Goal: Information Seeking & Learning: Check status

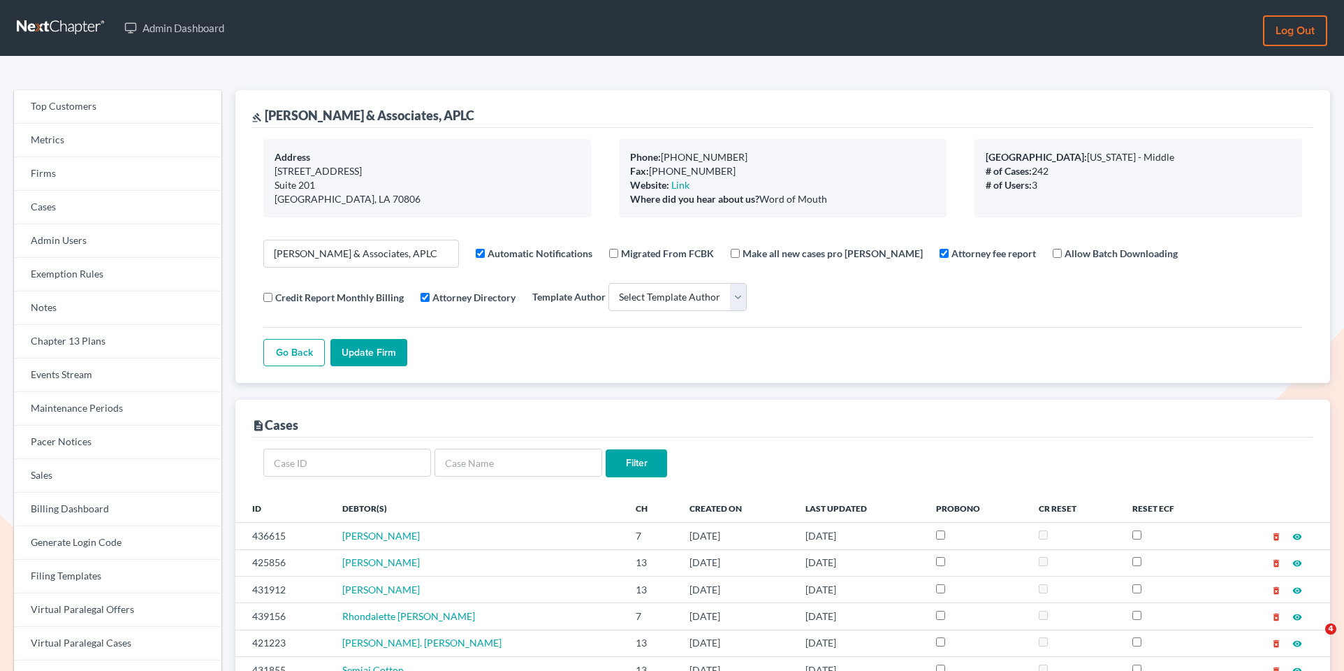
select select
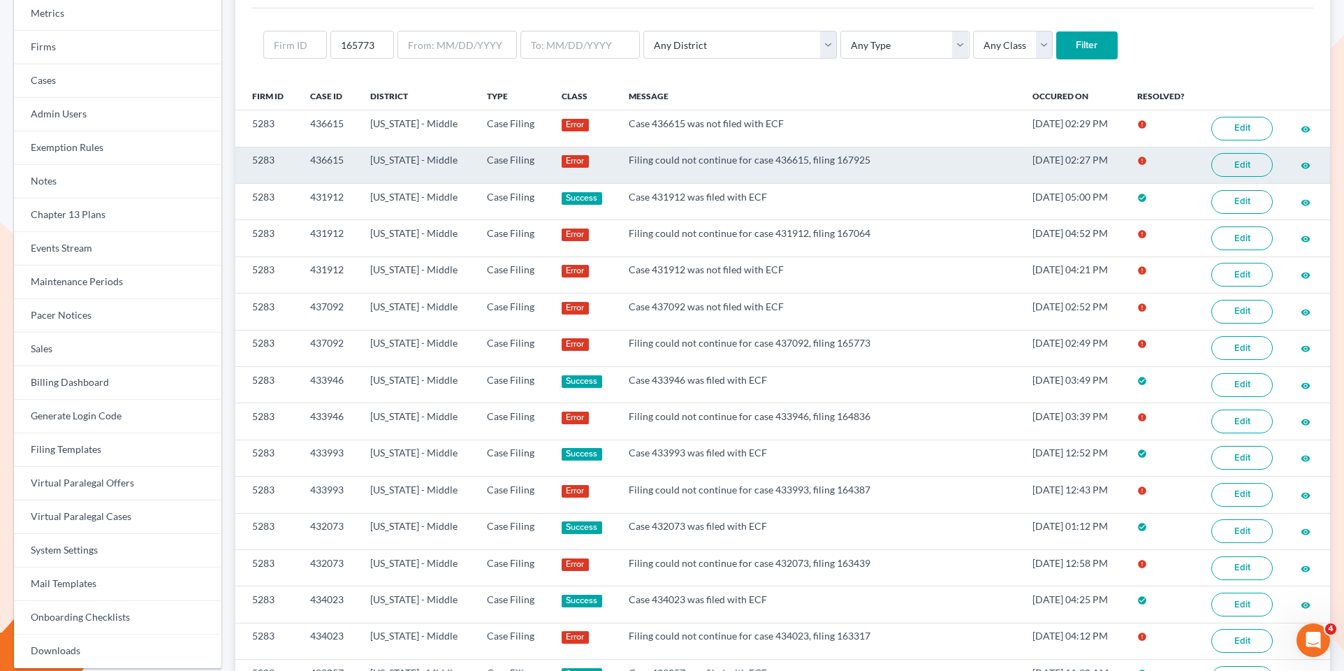
scroll to position [124, 0]
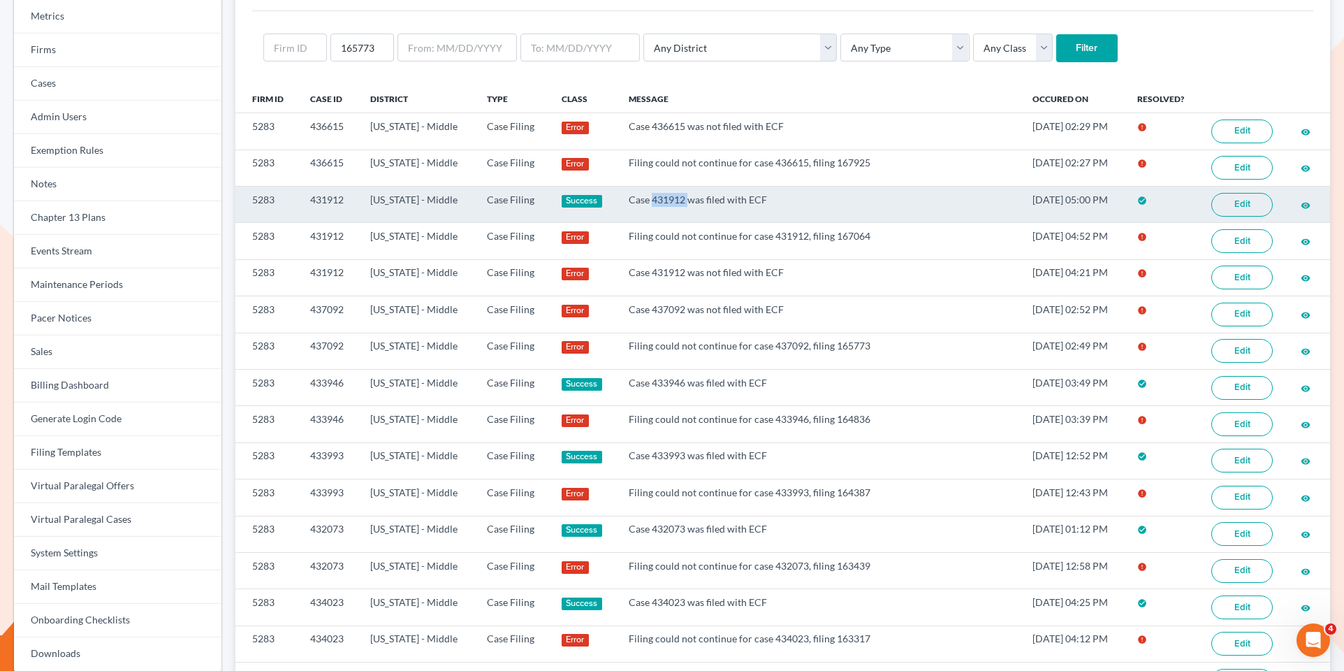
drag, startPoint x: 675, startPoint y: 199, endPoint x: 640, endPoint y: 196, distance: 35.0
click at [640, 196] on td "Case 431912 was filed with ECF" at bounding box center [820, 204] width 404 height 36
copy td "431912"
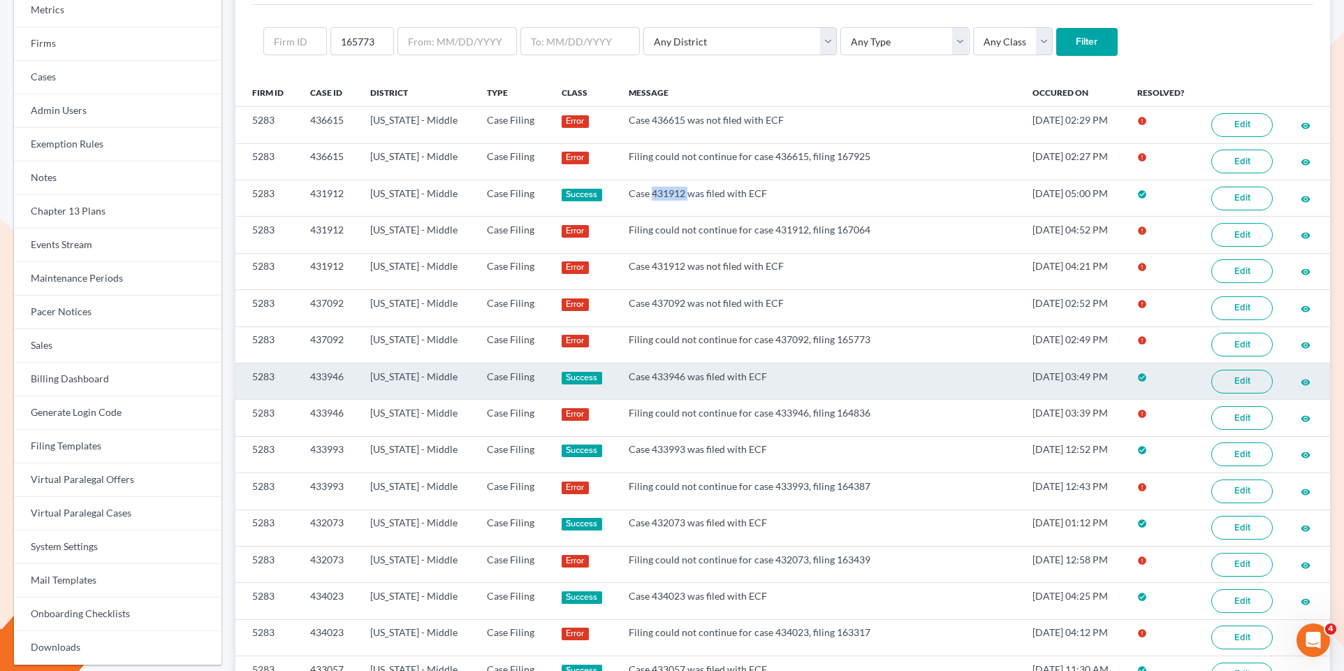
scroll to position [135, 0]
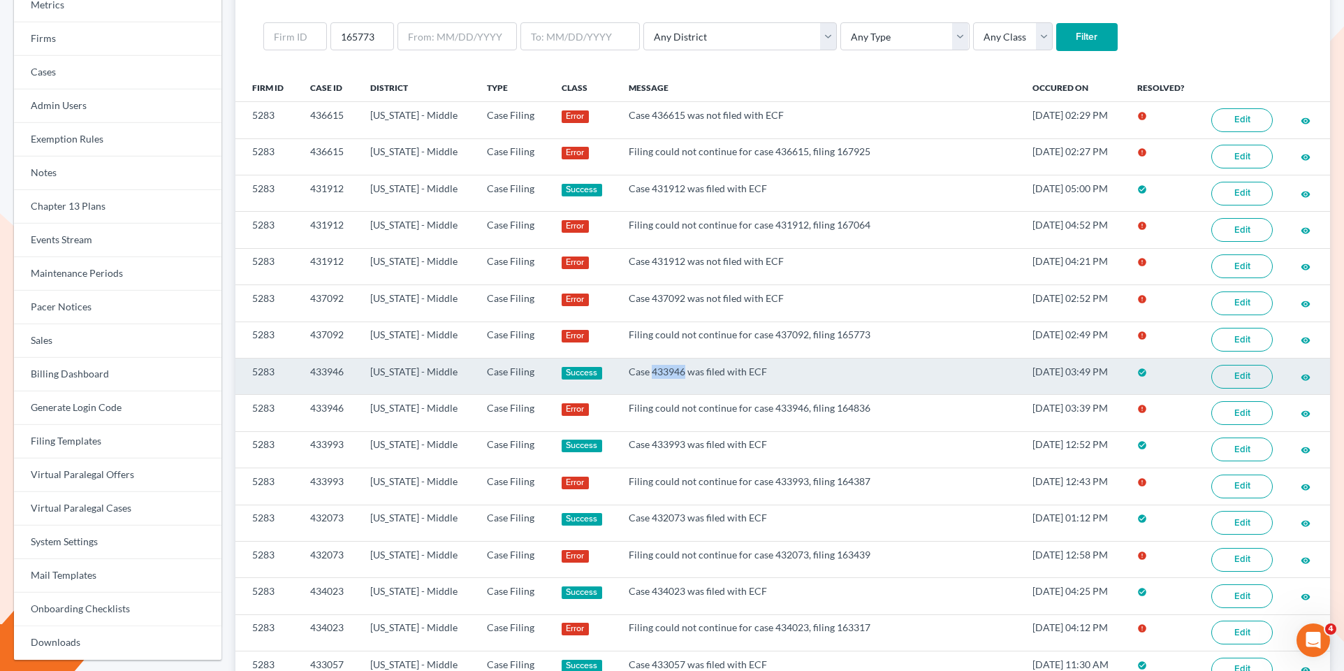
drag, startPoint x: 671, startPoint y: 367, endPoint x: 641, endPoint y: 367, distance: 30.0
click at [641, 367] on td "Case 433946 was filed with ECF" at bounding box center [820, 376] width 404 height 36
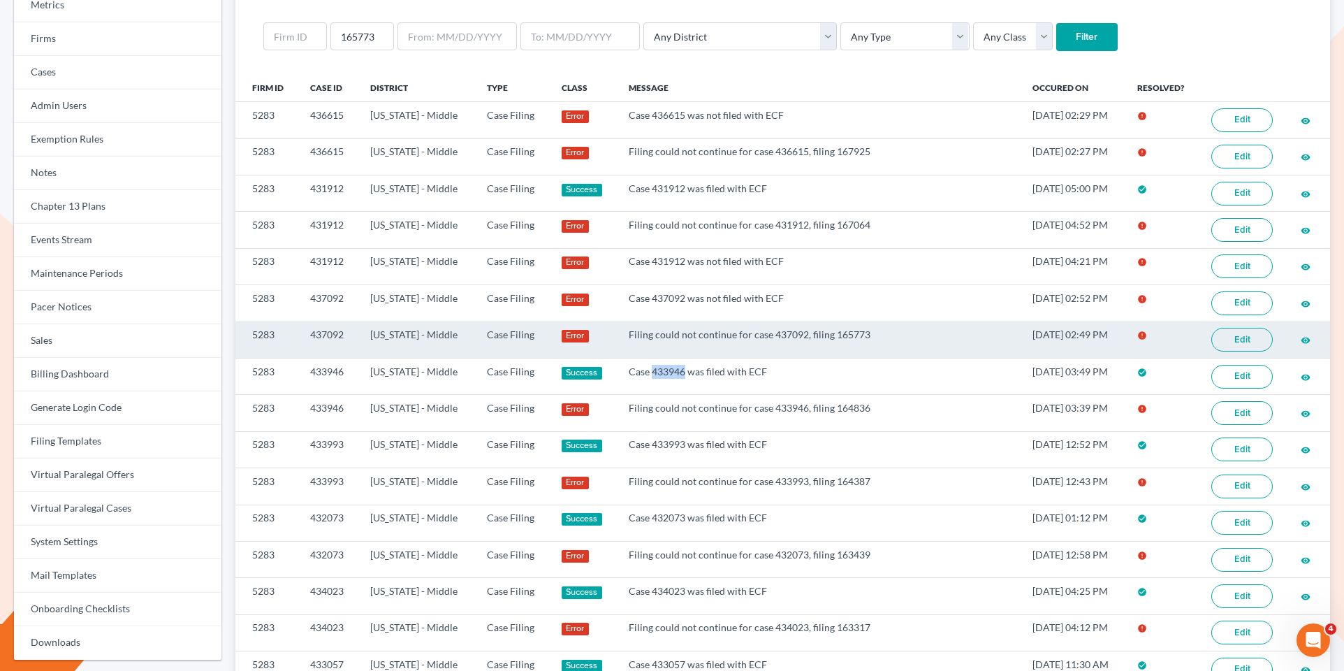
copy td "433946"
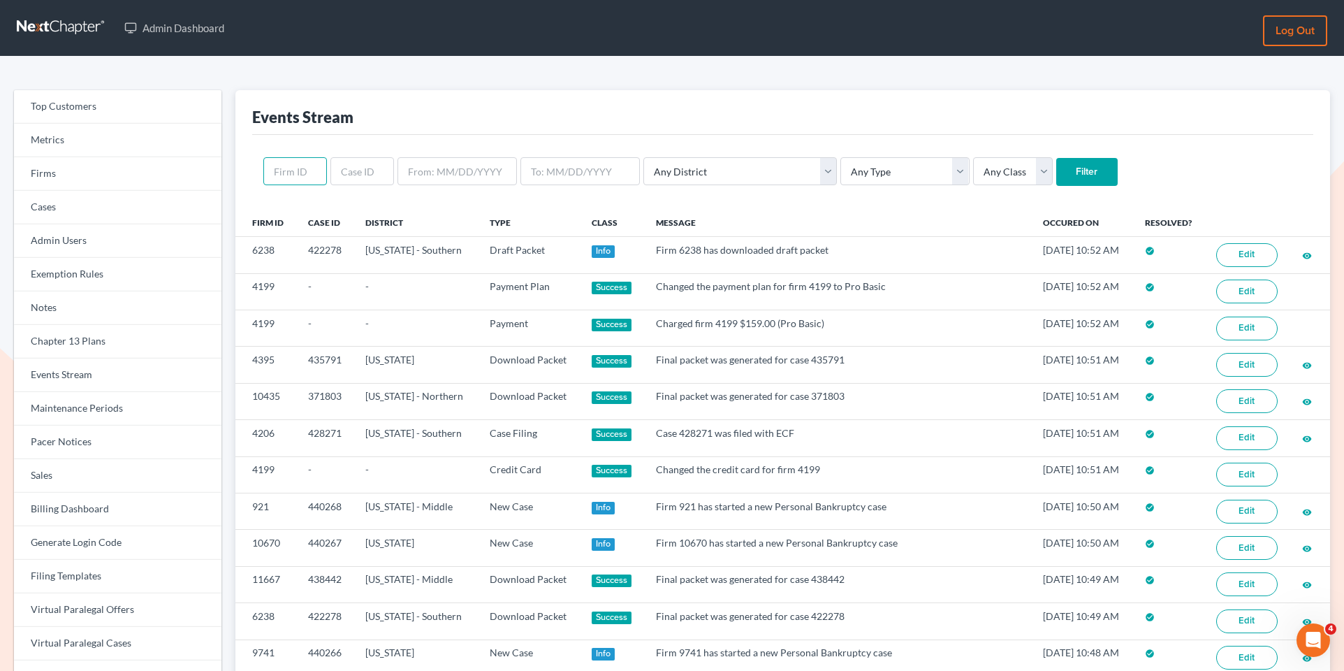
click at [312, 175] on input "text" at bounding box center [295, 171] width 64 height 28
click at [349, 173] on input "text" at bounding box center [362, 171] width 64 height 28
paste input "436615"
type input "436615"
click at [1056, 164] on input "Filter" at bounding box center [1086, 172] width 61 height 28
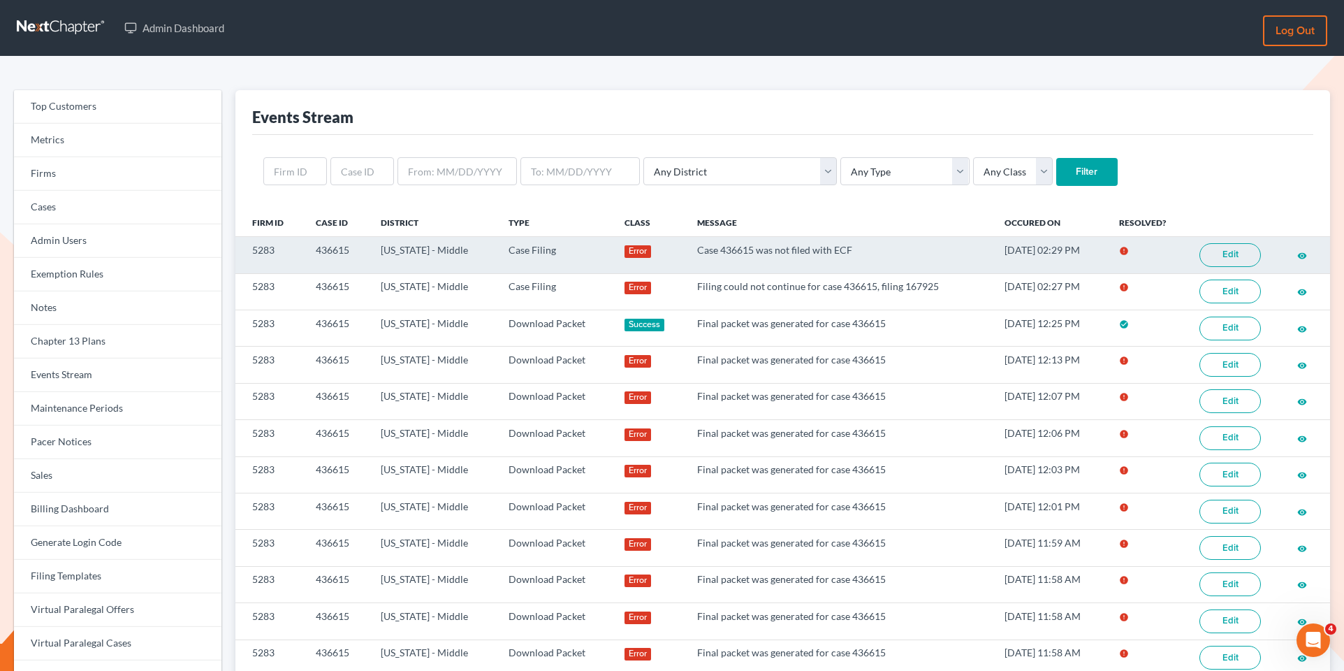
click at [1226, 256] on link "Edit" at bounding box center [1229, 255] width 61 height 24
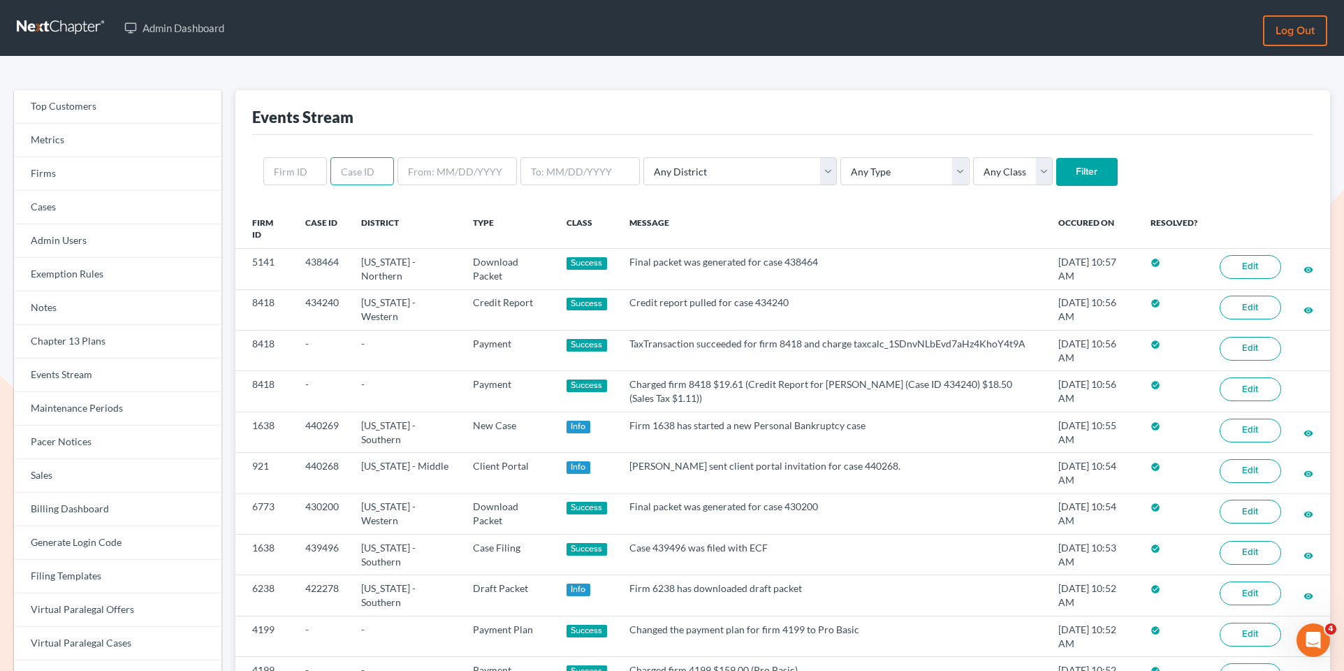
click at [342, 170] on input "text" at bounding box center [362, 171] width 64 height 28
paste input "437092"
type input "437092"
click at [1007, 174] on input "Filter" at bounding box center [1086, 172] width 61 height 28
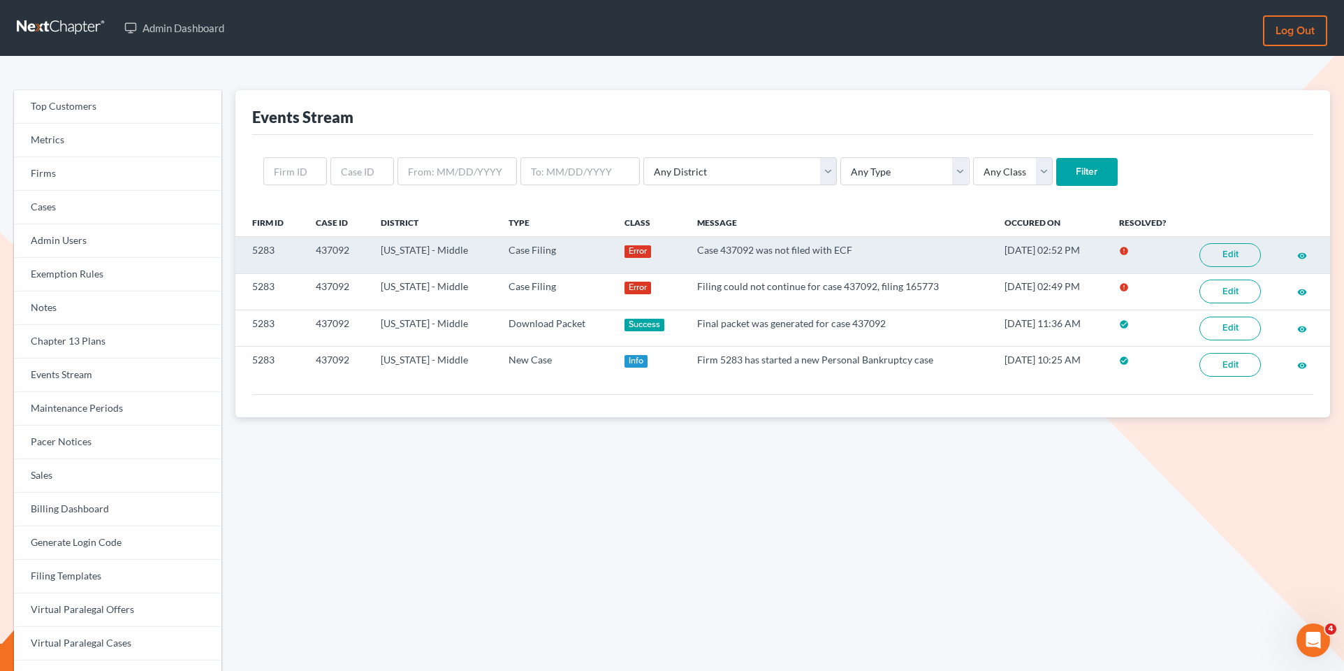
click at [1223, 259] on link "Edit" at bounding box center [1229, 255] width 61 height 24
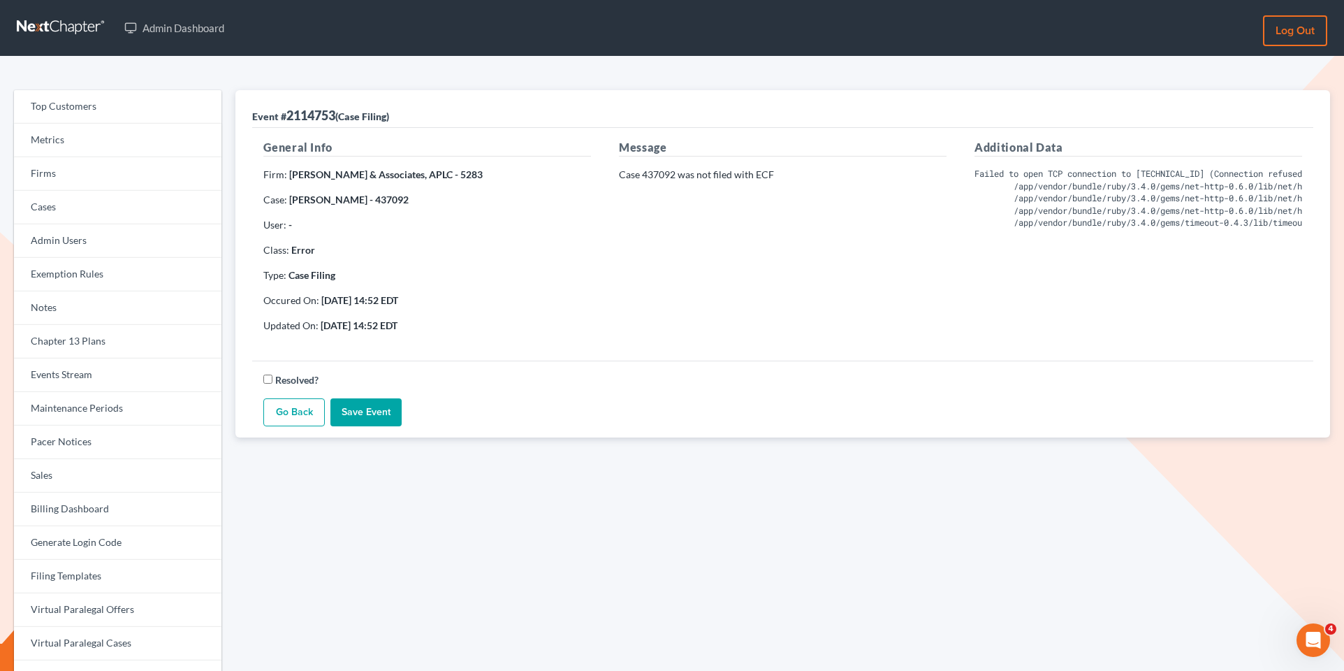
click at [1053, 324] on div "Additional Data Failed to open TCP connection to 127.0.0.1:9517 (Connection ref…" at bounding box center [1139, 241] width 356 height 205
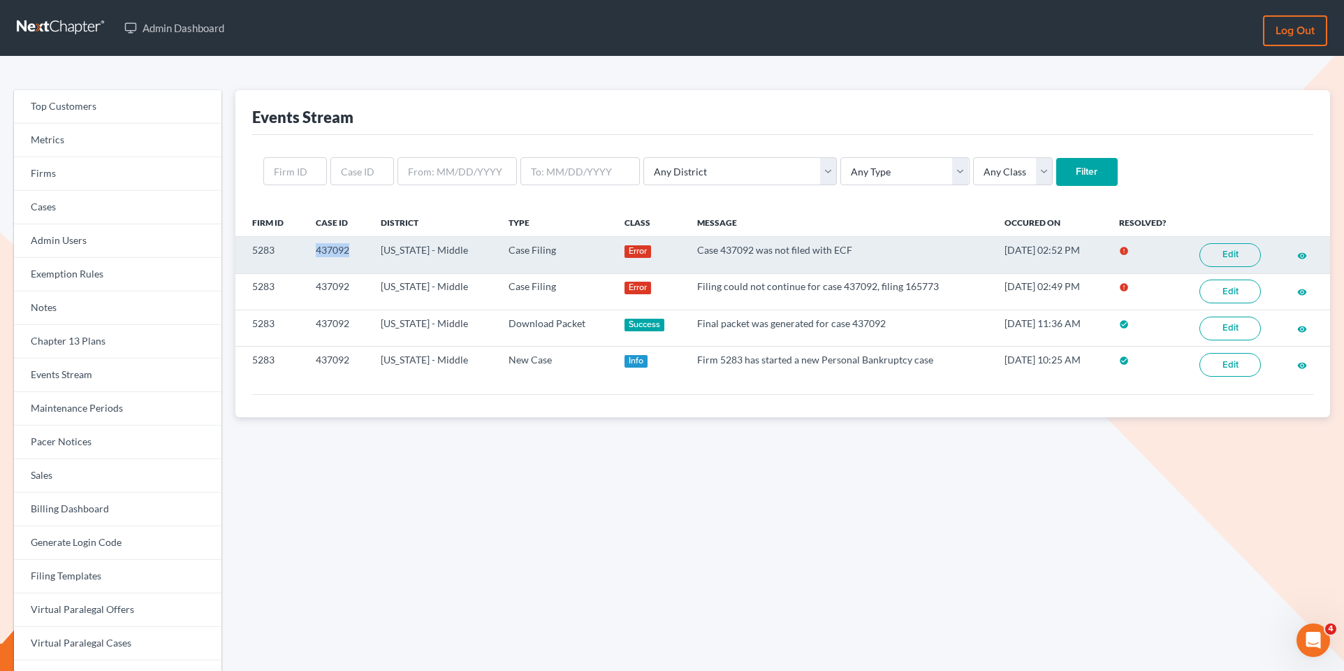
drag, startPoint x: 351, startPoint y: 248, endPoint x: 318, endPoint y: 249, distance: 33.5
click at [318, 249] on td "437092" at bounding box center [337, 255] width 65 height 36
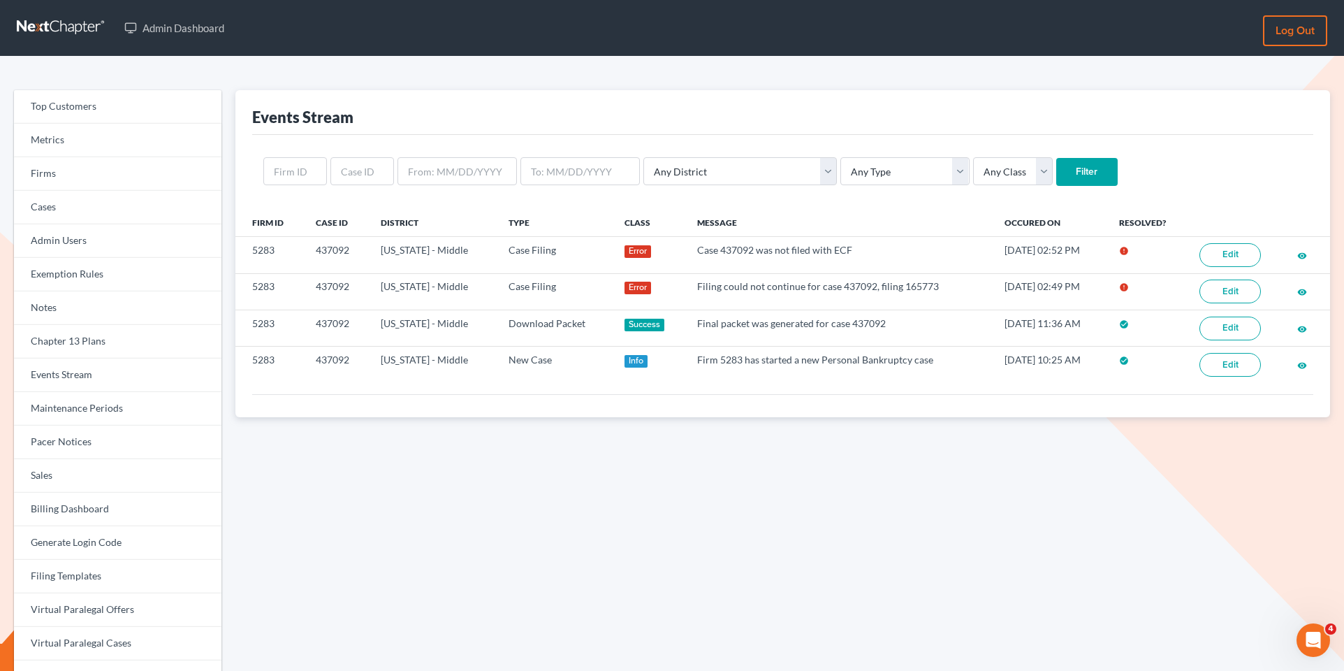
click at [1173, 166] on form "Any District [US_STATE] - [GEOGRAPHIC_DATA] [US_STATE] - [GEOGRAPHIC_DATA] [US_…" at bounding box center [782, 171] width 1039 height 29
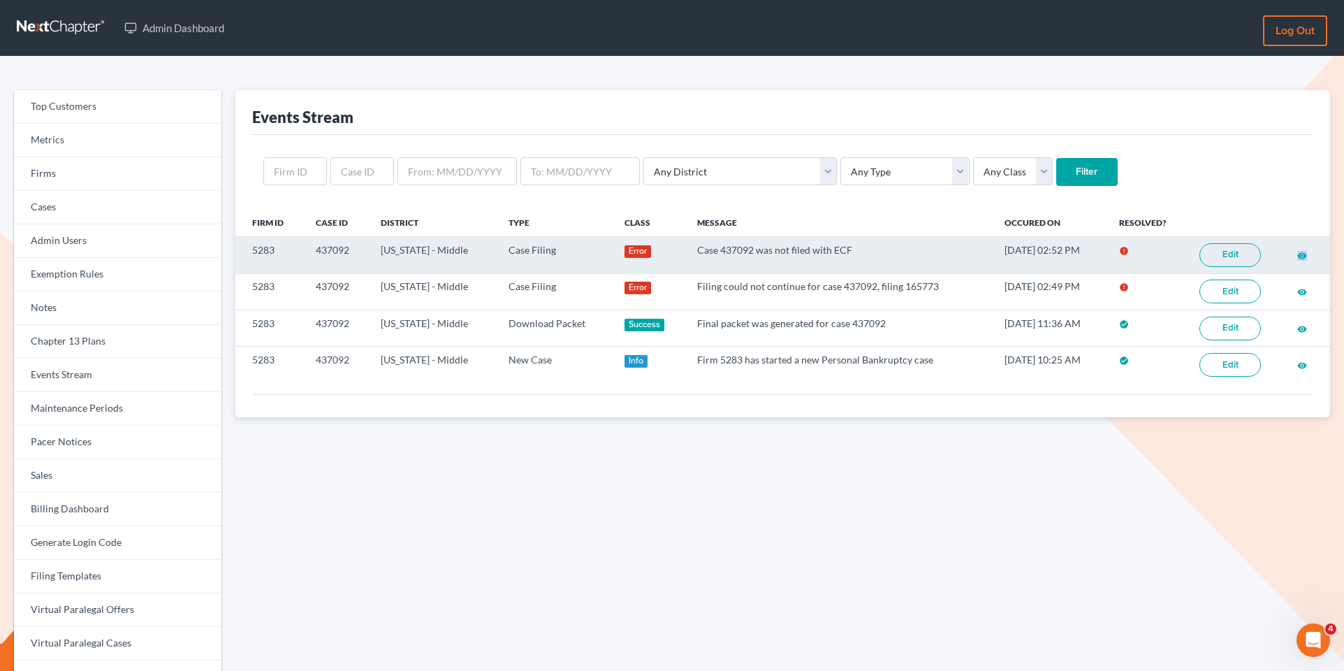
click at [1237, 254] on link "Edit" at bounding box center [1229, 255] width 61 height 24
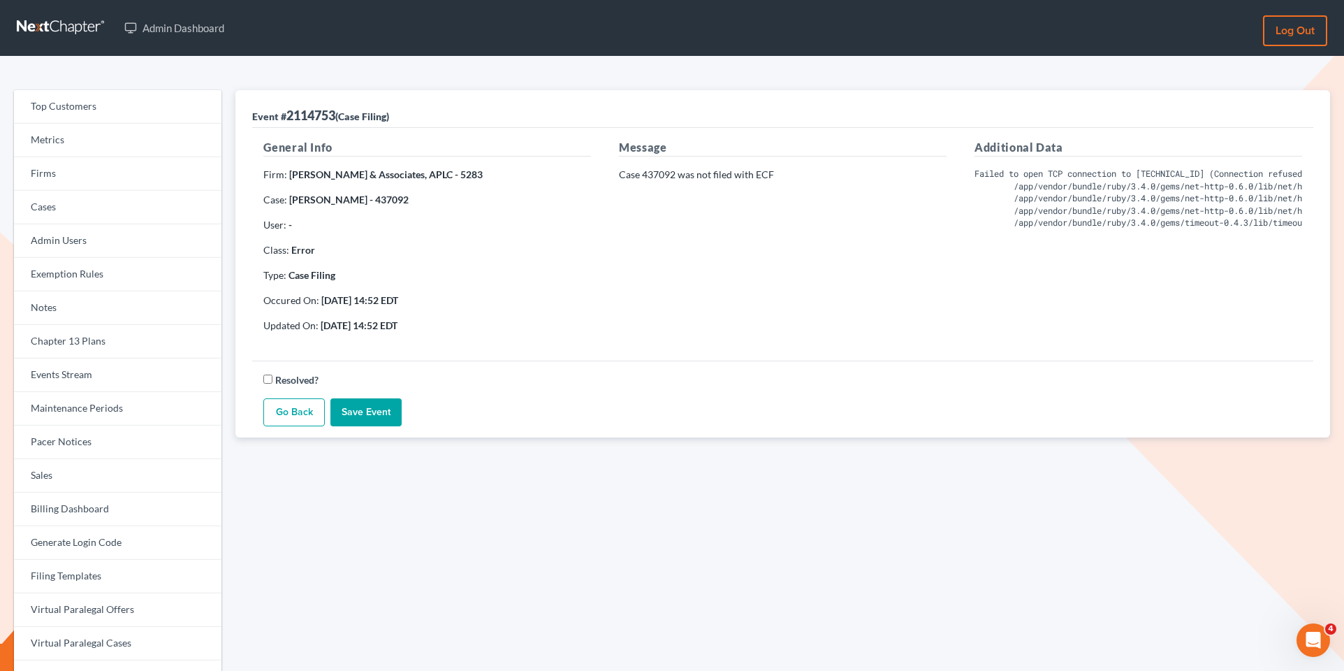
click at [970, 170] on div "Additional Data Failed to open TCP connection to [TECHNICAL_ID] (Connection ref…" at bounding box center [1139, 241] width 356 height 205
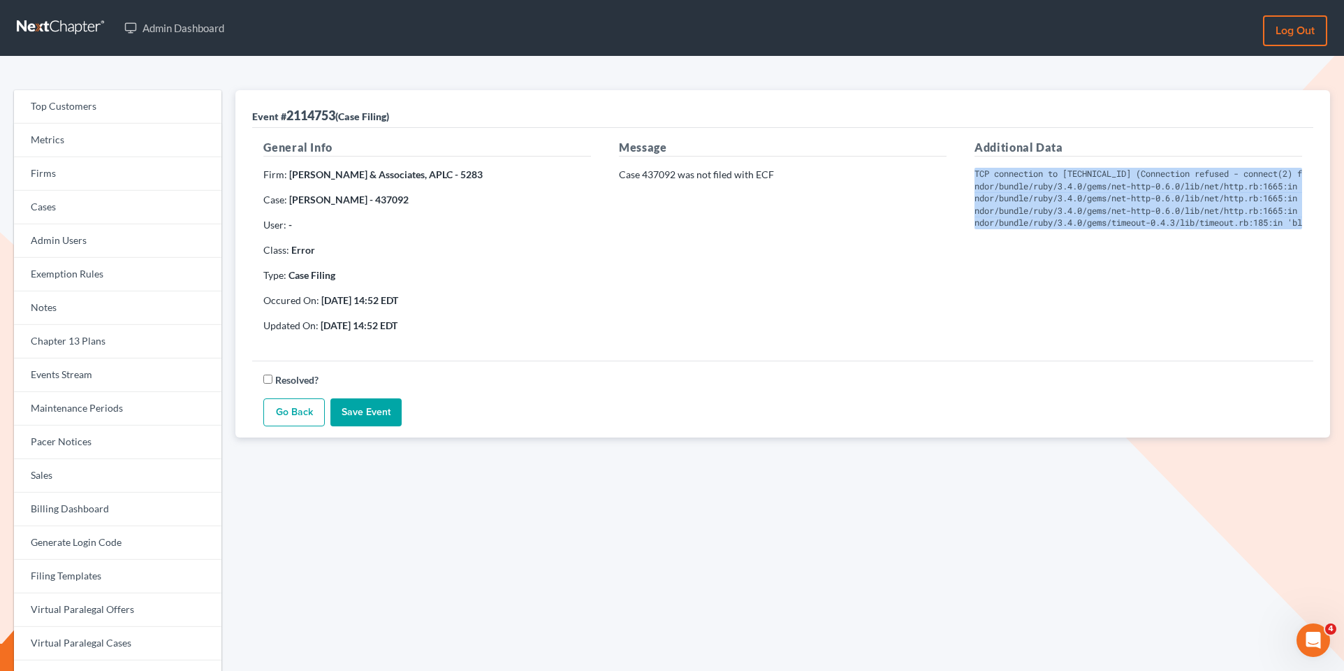
scroll to position [0, 238]
drag, startPoint x: 967, startPoint y: 170, endPoint x: 1329, endPoint y: 234, distance: 367.5
click at [1329, 234] on div "Event # 2114753 (Case Filing) General Info Firm: Derren S. Johnson & Associates…" at bounding box center [782, 263] width 1095 height 347
copy pre "Failed to open TCP connection to 127.0.0.1:9517 (Connection refused - connect(2…"
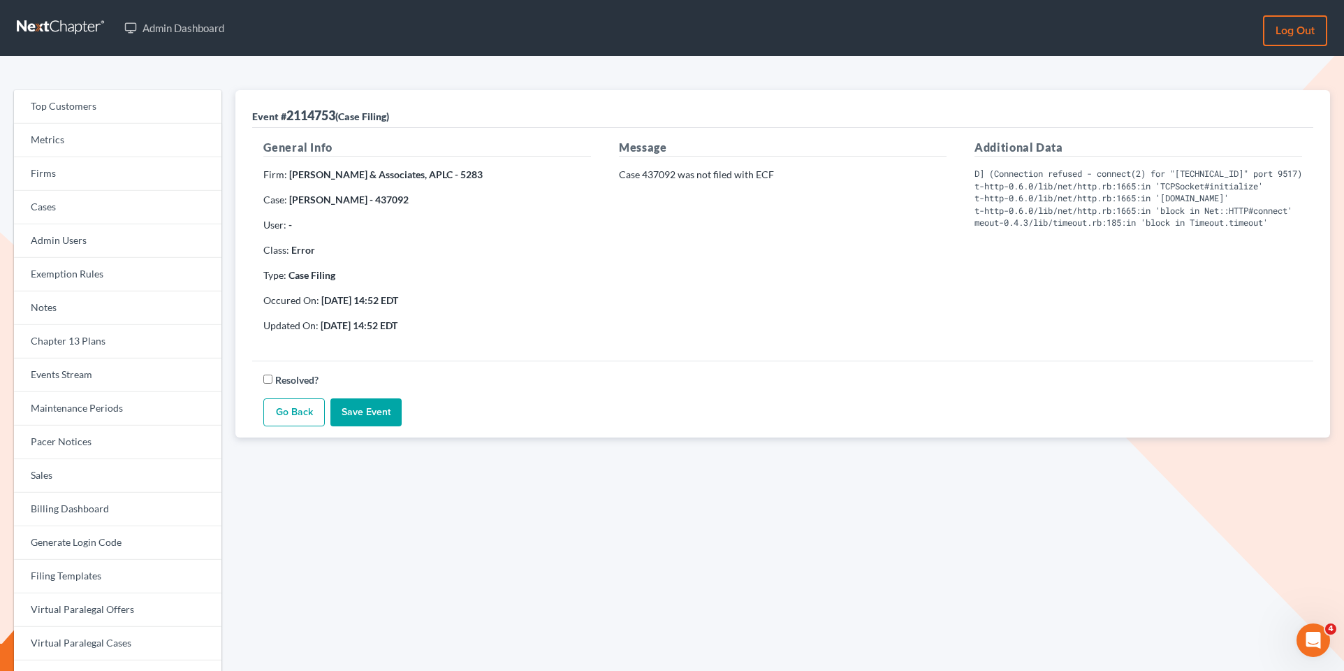
click at [688, 318] on div "Message Case 437092 was not filed with ECF" at bounding box center [783, 241] width 356 height 205
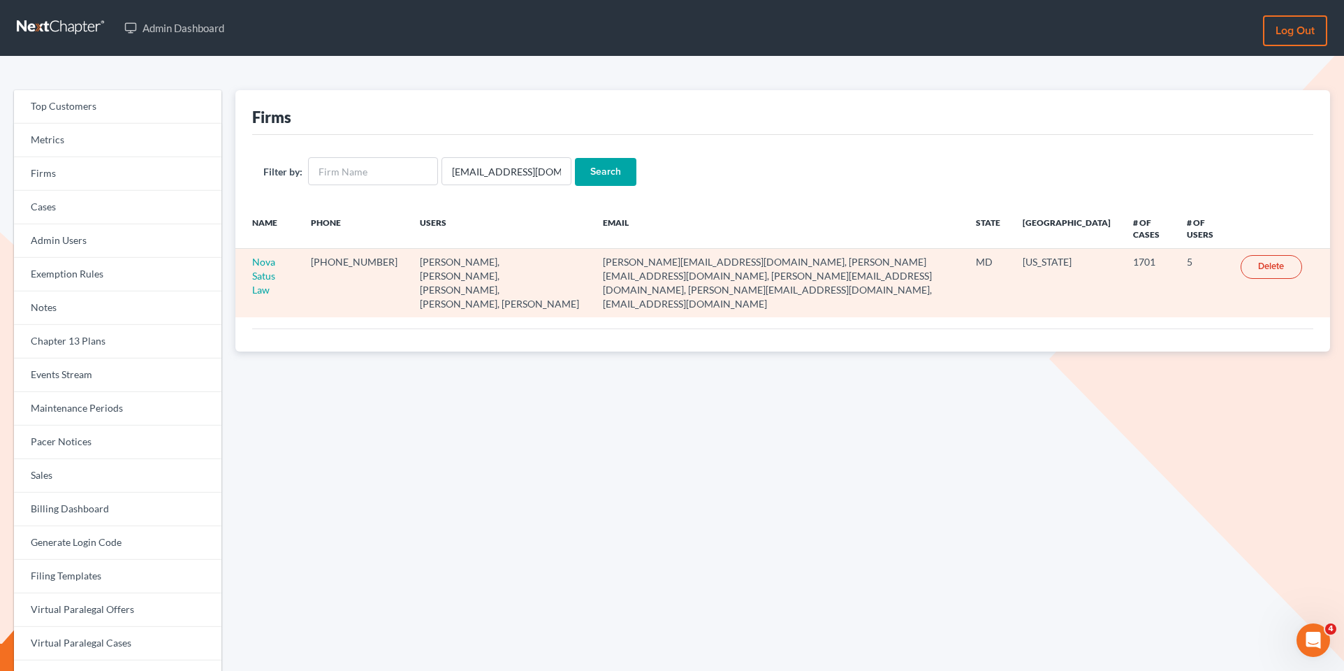
click at [268, 254] on td "Nova Satus Law" at bounding box center [267, 283] width 64 height 68
click at [275, 259] on link "Nova Satus Law" at bounding box center [263, 276] width 23 height 40
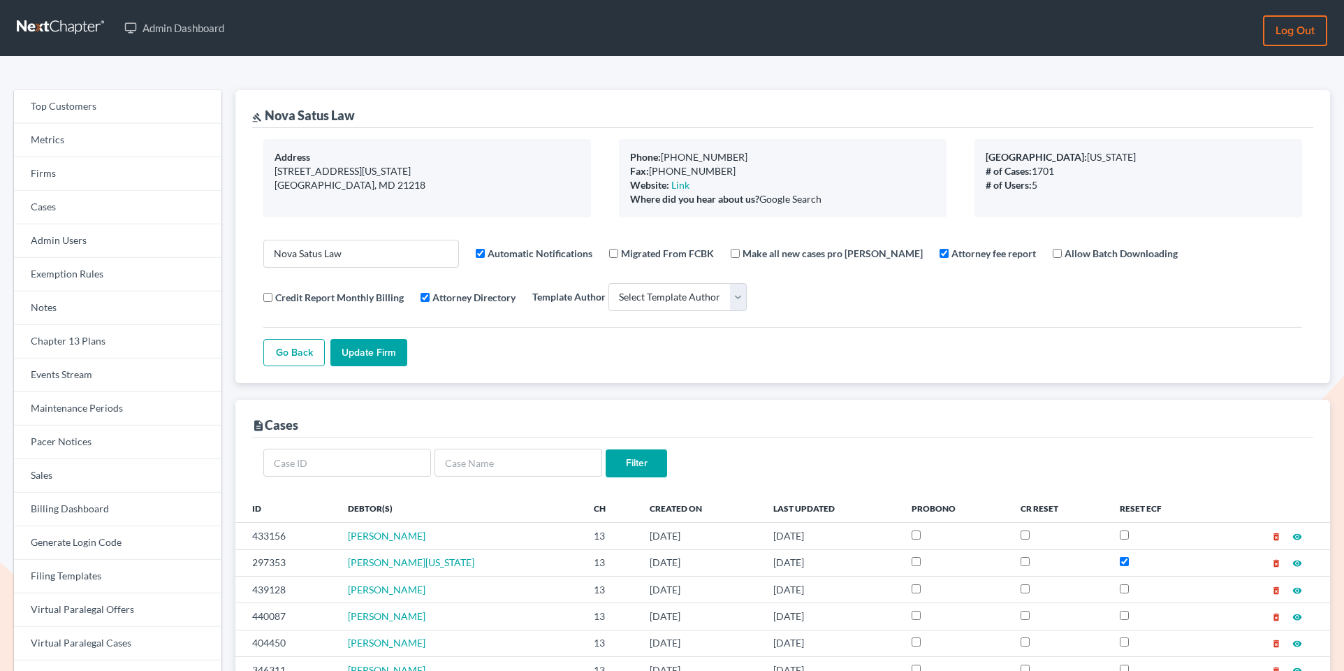
select select
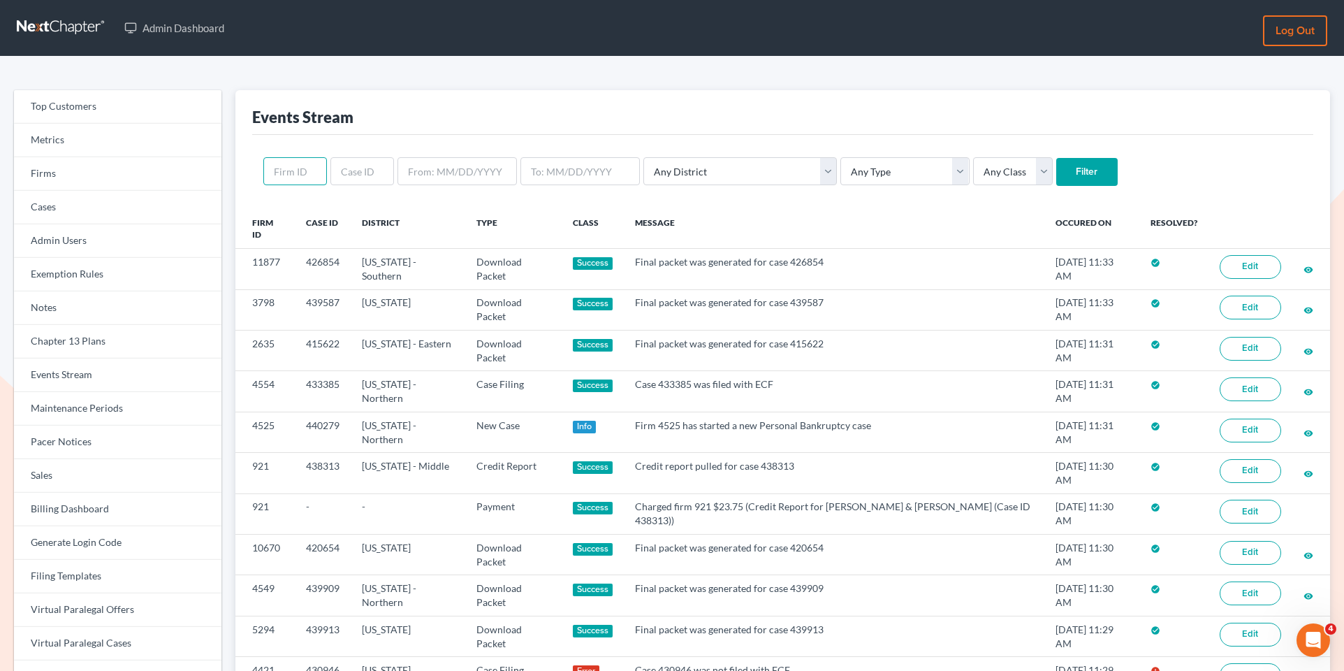
click at [312, 175] on input "text" at bounding box center [295, 171] width 64 height 28
click at [365, 175] on input "text" at bounding box center [362, 171] width 64 height 28
paste input "15153"
type input "15153"
click at [1056, 165] on input "Filter" at bounding box center [1086, 172] width 61 height 28
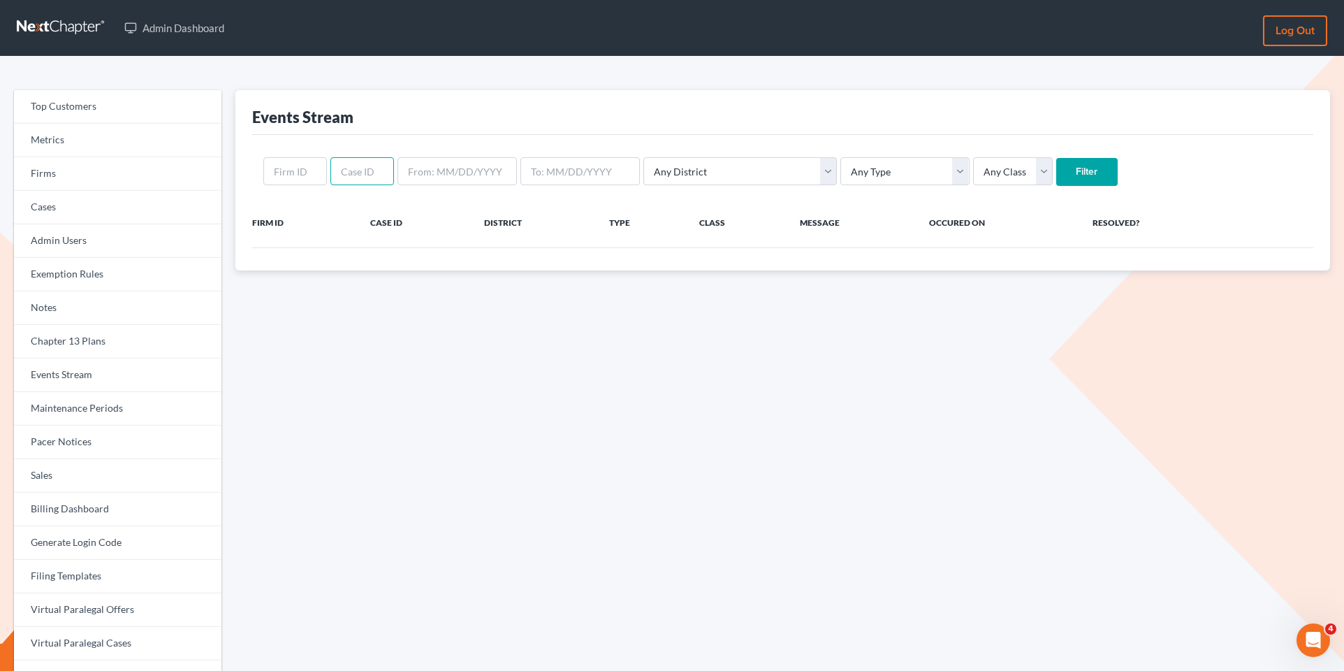
click at [344, 178] on input "text" at bounding box center [362, 171] width 64 height 28
paste input "439909"
type input "439909"
click at [1056, 158] on input "Filter" at bounding box center [1086, 172] width 61 height 28
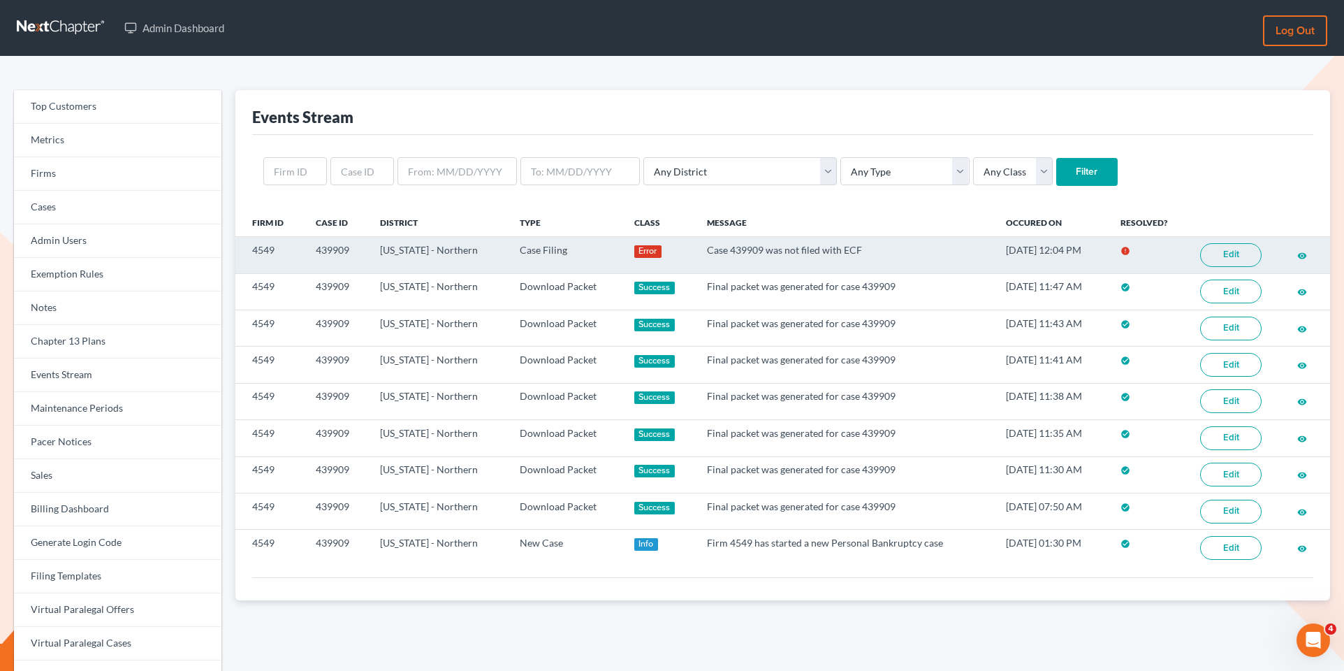
click at [1230, 255] on link "Edit" at bounding box center [1230, 255] width 61 height 24
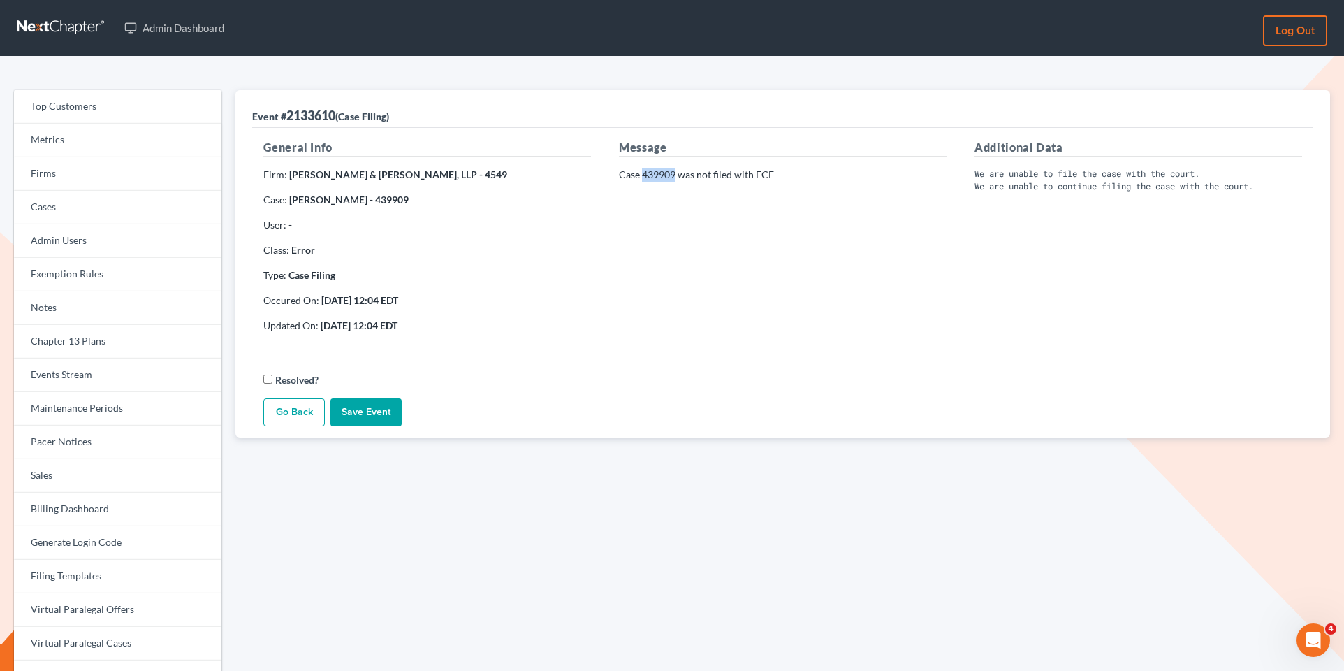
drag, startPoint x: 676, startPoint y: 177, endPoint x: 643, endPoint y: 175, distance: 32.9
click at [643, 175] on p "Case 439909 was not filed with ECF" at bounding box center [783, 175] width 328 height 14
copy p "439909"
click at [667, 172] on p "Case 439909 was not filed with ECF" at bounding box center [783, 175] width 328 height 14
drag, startPoint x: 678, startPoint y: 172, endPoint x: 645, endPoint y: 174, distance: 32.9
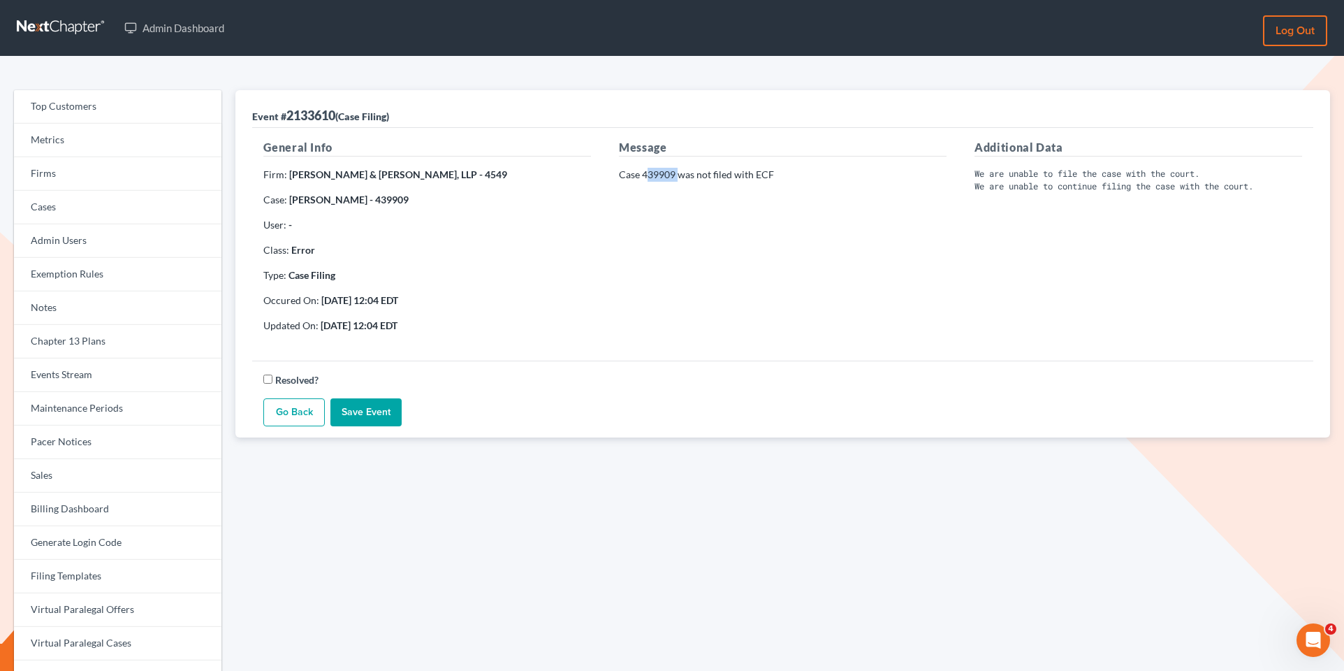
click at [645, 174] on p "Case 439909 was not filed with ECF" at bounding box center [783, 175] width 328 height 14
drag, startPoint x: 677, startPoint y: 177, endPoint x: 643, endPoint y: 177, distance: 34.2
click at [643, 177] on p "Case 439909 was not filed with ECF" at bounding box center [783, 175] width 328 height 14
copy p "439909"
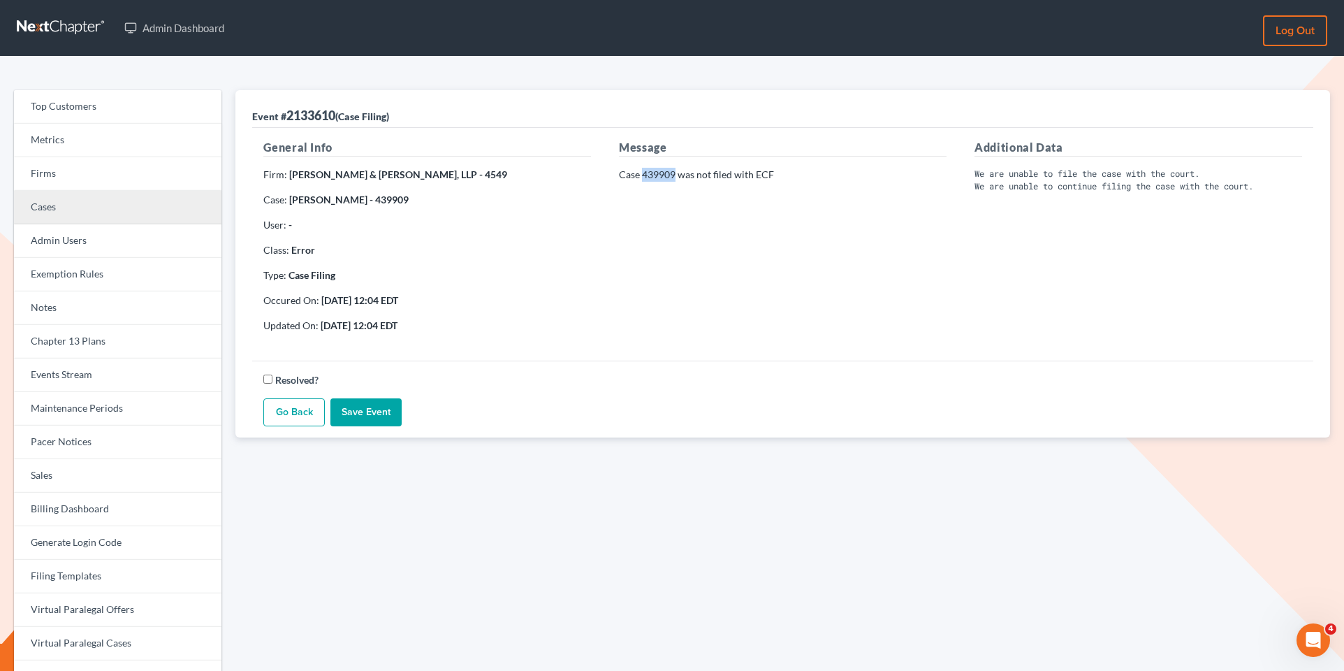
click at [129, 213] on link "Cases" at bounding box center [117, 208] width 207 height 34
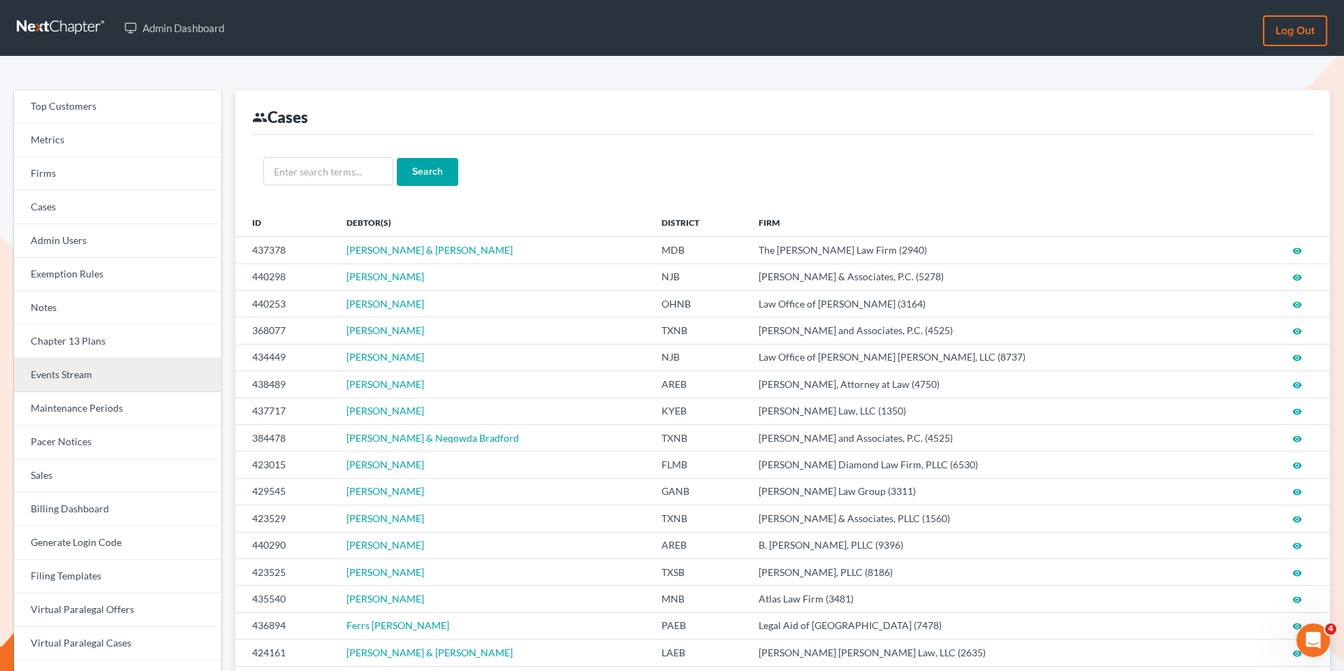
click at [99, 380] on link "Events Stream" at bounding box center [117, 375] width 207 height 34
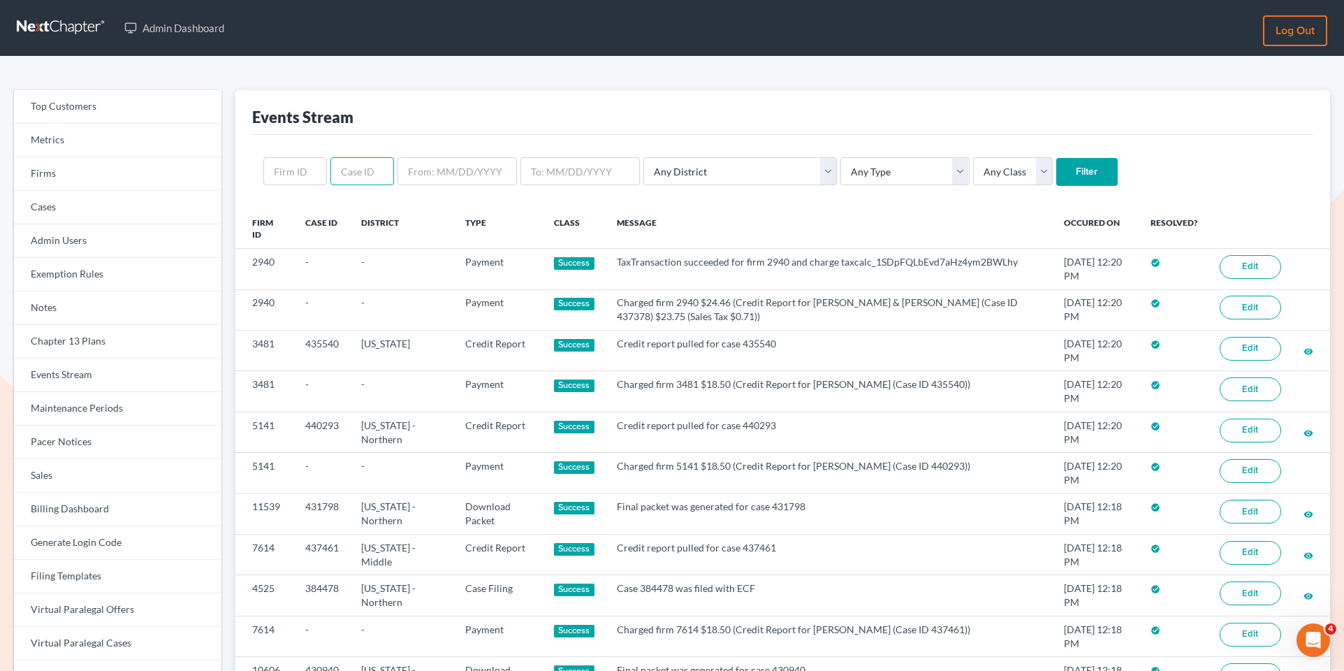
click at [366, 173] on input "text" at bounding box center [362, 171] width 64 height 28
paste input "439909"
type input "439909"
click at [1056, 181] on input "Filter" at bounding box center [1086, 172] width 61 height 28
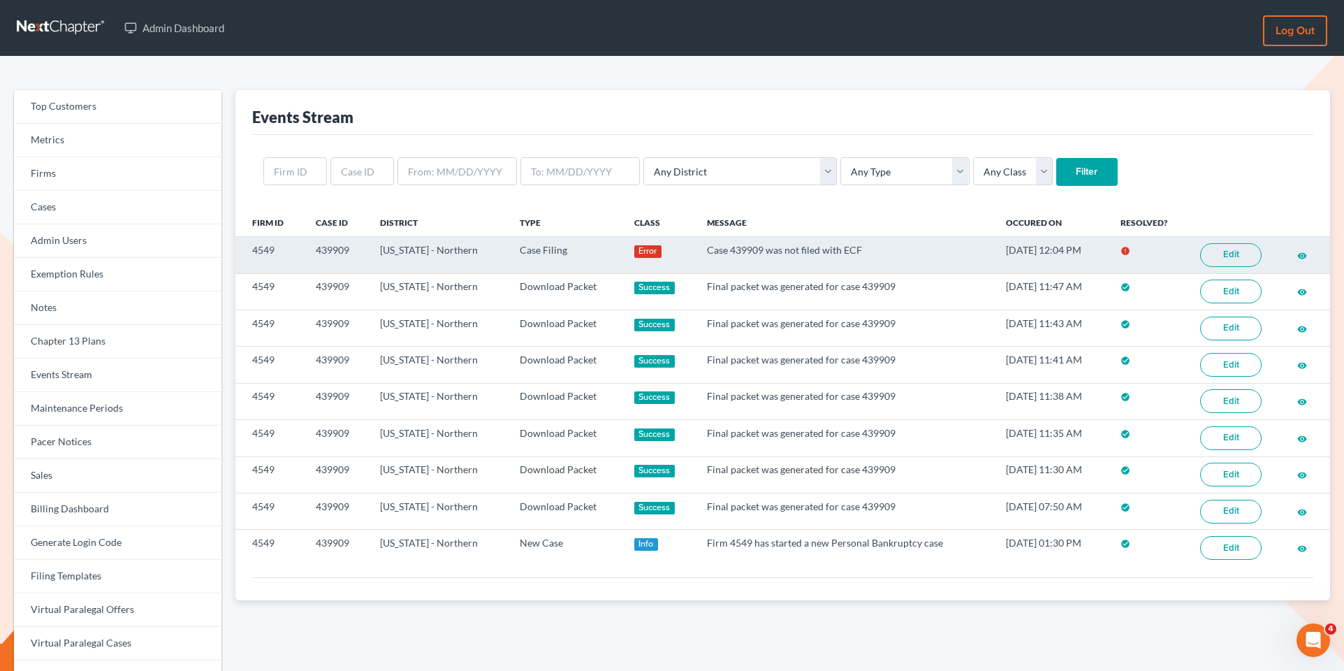
click at [356, 246] on td "439909" at bounding box center [337, 255] width 65 height 36
drag, startPoint x: 354, startPoint y: 252, endPoint x: 301, endPoint y: 256, distance: 53.2
click at [301, 256] on tr "4549 439909 New York - Northern Case Filing Error Case 439909 was not filed wit…" at bounding box center [782, 255] width 1095 height 36
copy tr "439909"
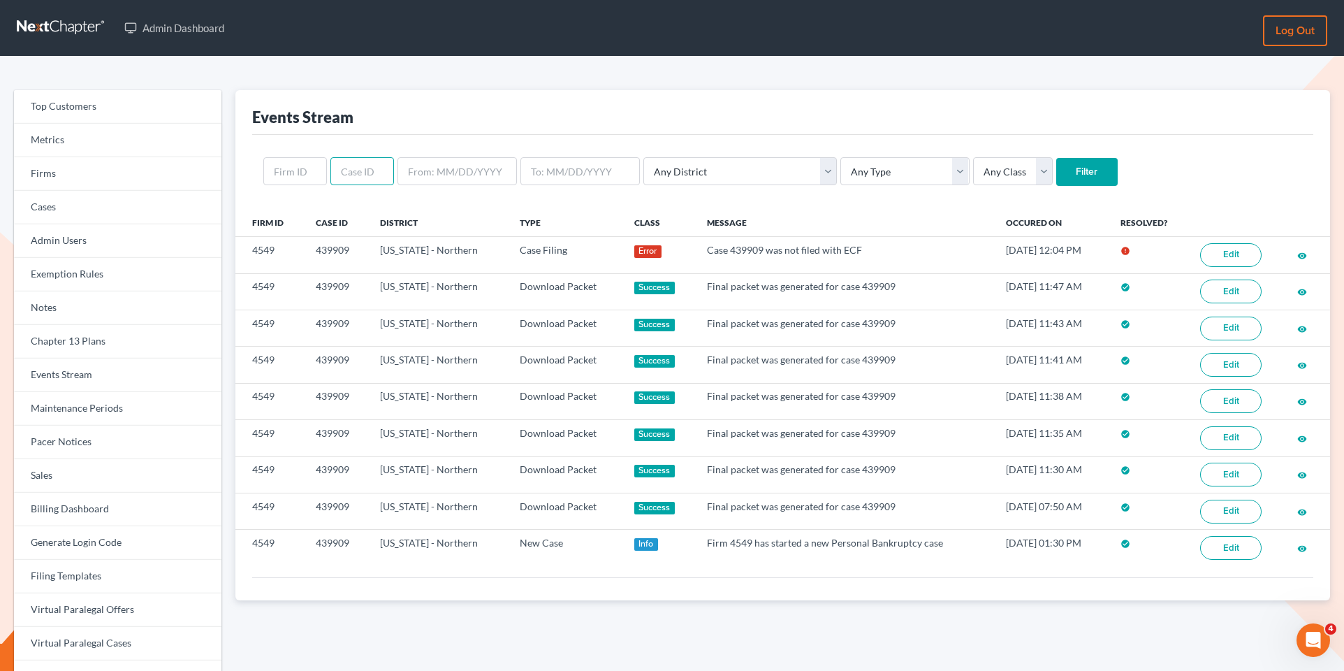
click at [355, 181] on input "text" at bounding box center [362, 171] width 64 height 28
paste input "439909"
drag, startPoint x: 344, startPoint y: 171, endPoint x: 320, endPoint y: 166, distance: 24.9
click at [320, 166] on form "439909 Any District Alabama - Middle Alabama - Northern Alabama - Southern Alas…" at bounding box center [782, 171] width 1039 height 29
type input "439909"
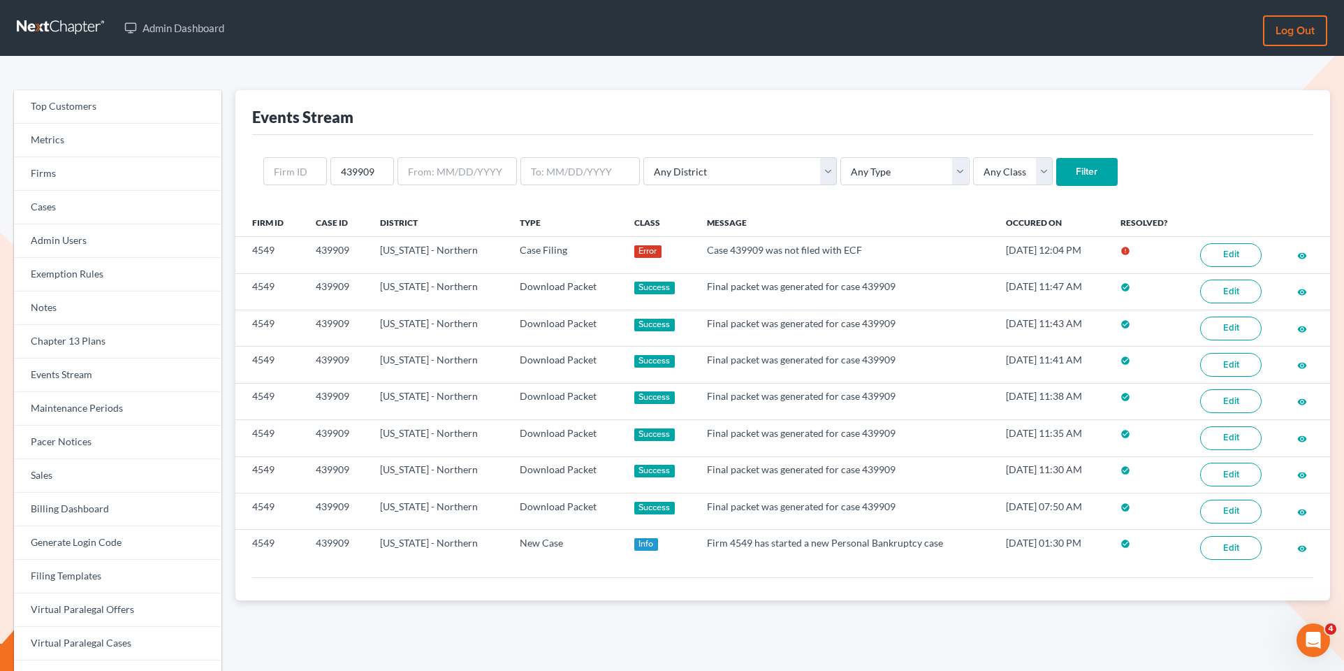
click at [1056, 175] on input "Filter" at bounding box center [1086, 172] width 61 height 28
click at [159, 167] on link "Firms" at bounding box center [117, 174] width 207 height 34
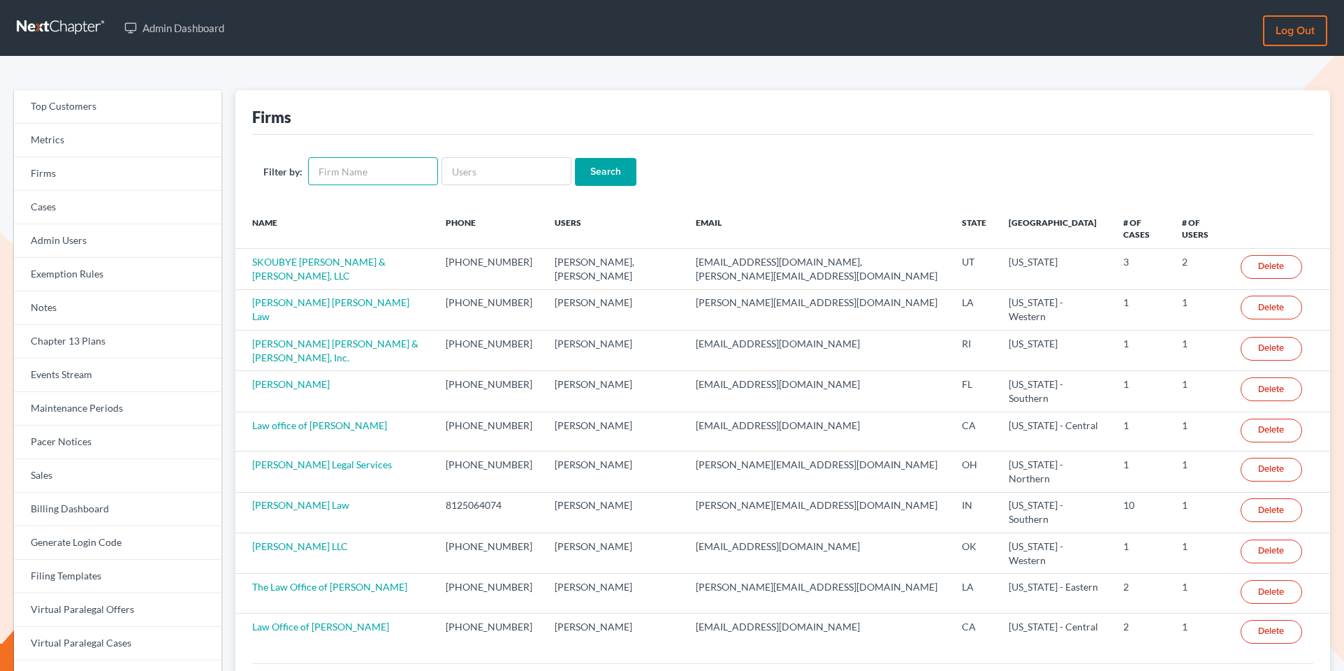
click at [363, 174] on input "text" at bounding box center [373, 171] width 130 height 28
paste input "[PERSON_NAME]"
type input "[PERSON_NAME]"
click at [615, 171] on input "Search" at bounding box center [605, 172] width 61 height 28
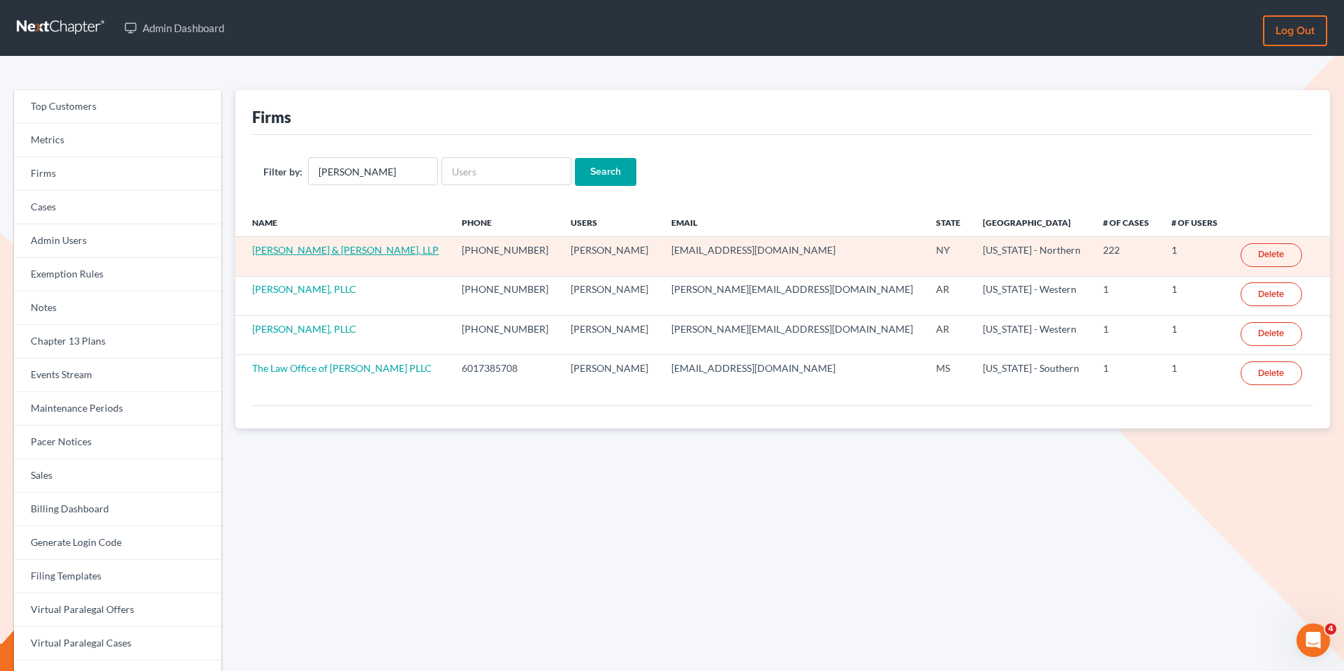
click at [335, 249] on link "[PERSON_NAME] & [PERSON_NAME], LLP" at bounding box center [345, 250] width 187 height 12
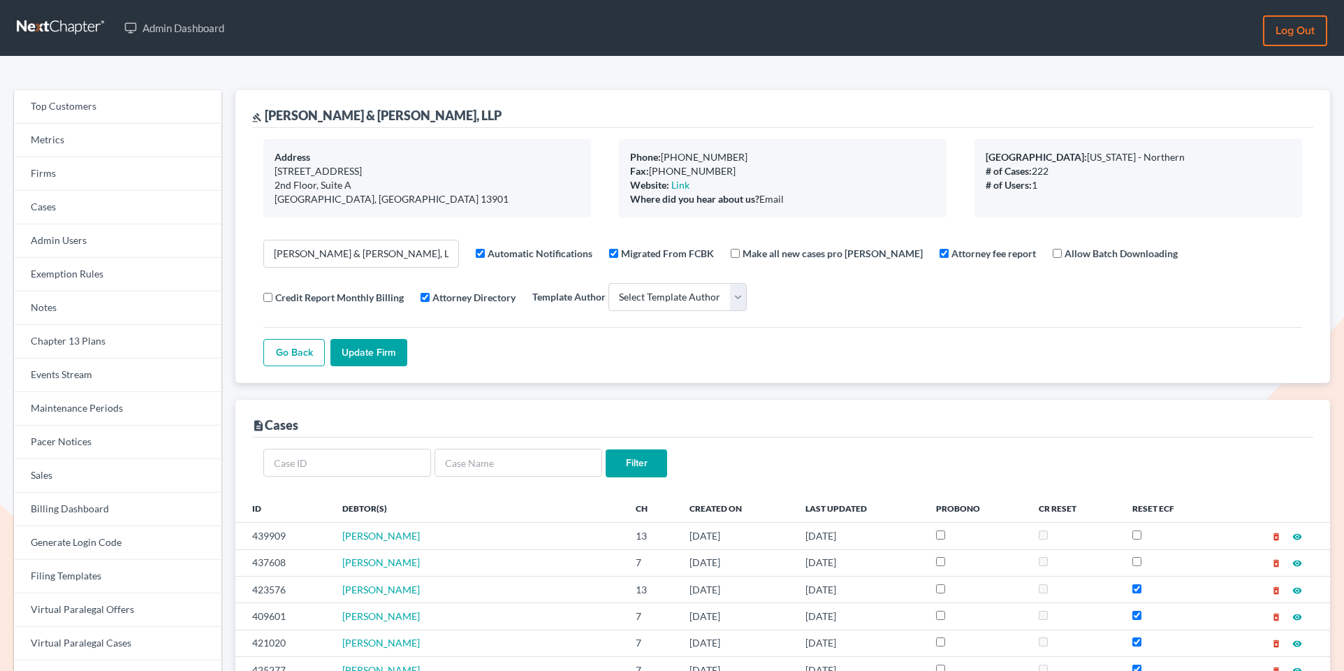
select select
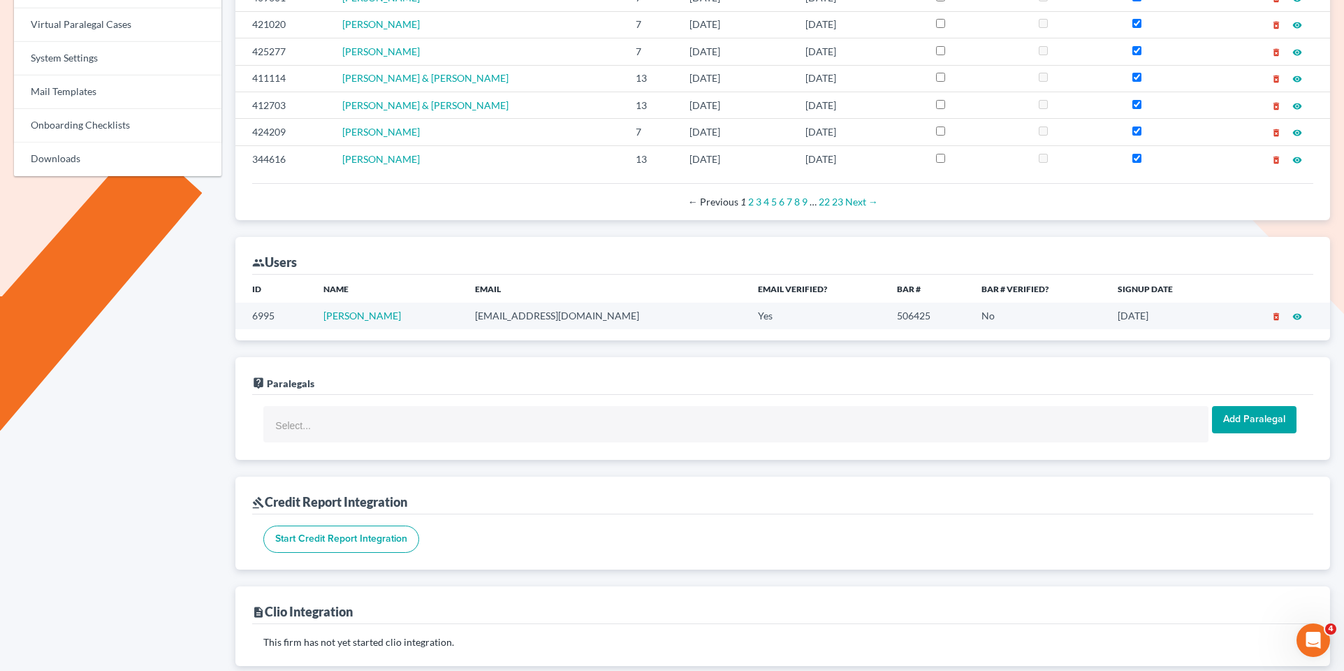
scroll to position [618, 0]
click at [1299, 314] on icon "visibility" at bounding box center [1297, 317] width 10 height 10
